Goal: Task Accomplishment & Management: Manage account settings

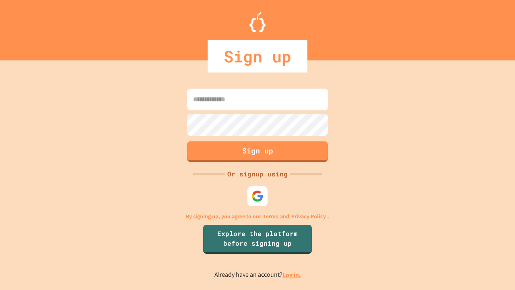
click at [292, 274] on link "Log in." at bounding box center [292, 274] width 19 height 8
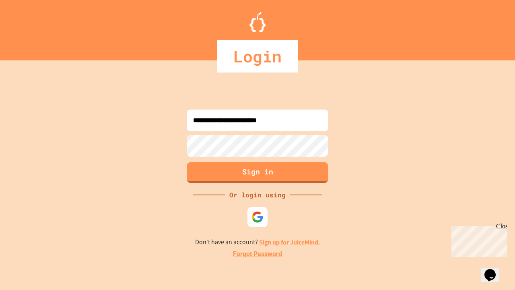
type input "**********"
